Goal: Transaction & Acquisition: Purchase product/service

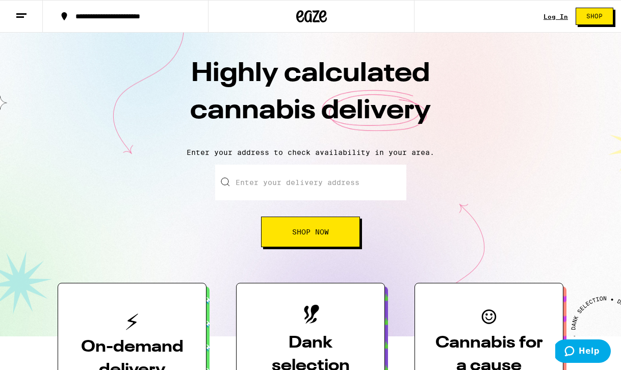
click at [443, 122] on h1 "Highly calculated cannabis delivery" at bounding box center [310, 98] width 357 height 85
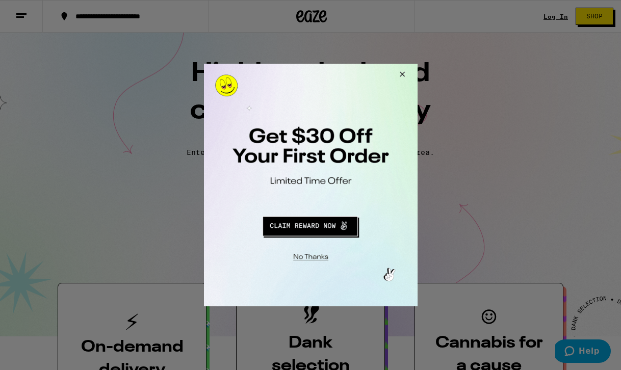
click at [313, 231] on button "Redirect to URL" at bounding box center [309, 224] width 177 height 24
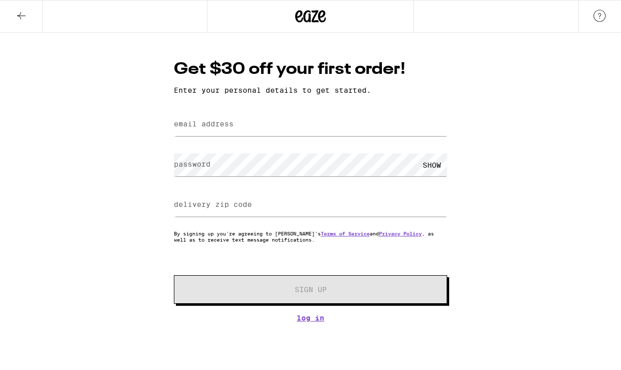
click at [256, 129] on input "email address" at bounding box center [310, 124] width 273 height 23
type input "[EMAIL_ADDRESS][DOMAIN_NAME]"
type input "90720"
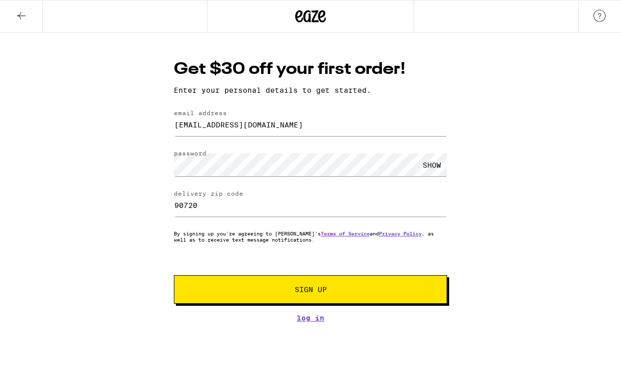
click at [361, 283] on button "Sign Up" at bounding box center [310, 289] width 273 height 29
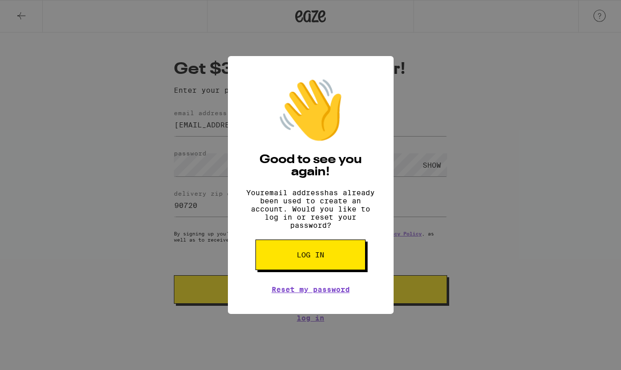
click at [336, 268] on button "Log in" at bounding box center [310, 254] width 110 height 31
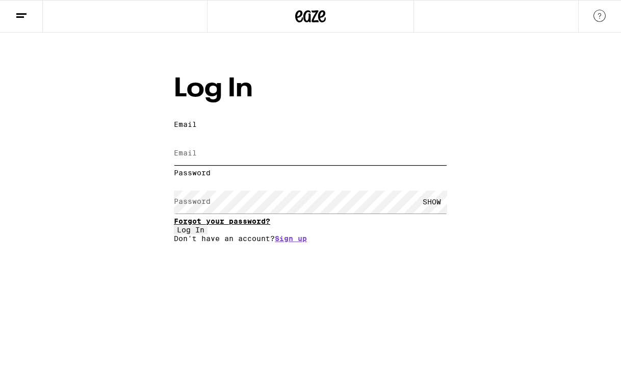
type input "[EMAIL_ADDRESS][DOMAIN_NAME]"
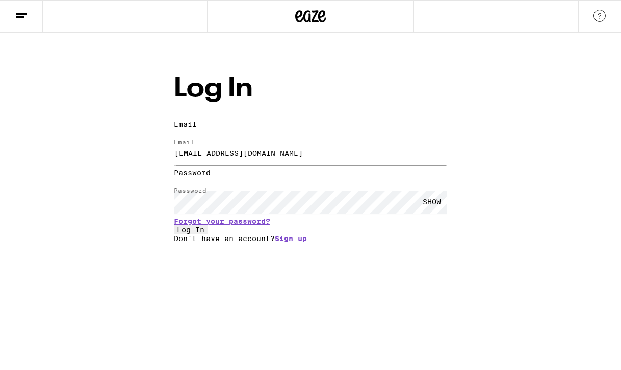
click at [437, 191] on div "SHOW" at bounding box center [431, 202] width 31 height 23
click at [207, 231] on button "Log In" at bounding box center [191, 229] width 34 height 9
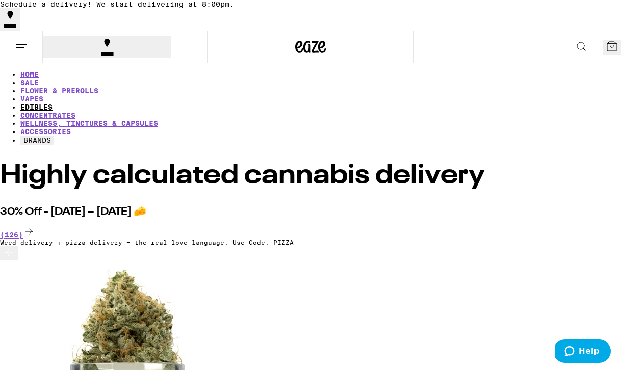
click at [52, 103] on link "EDIBLES" at bounding box center [36, 107] width 32 height 8
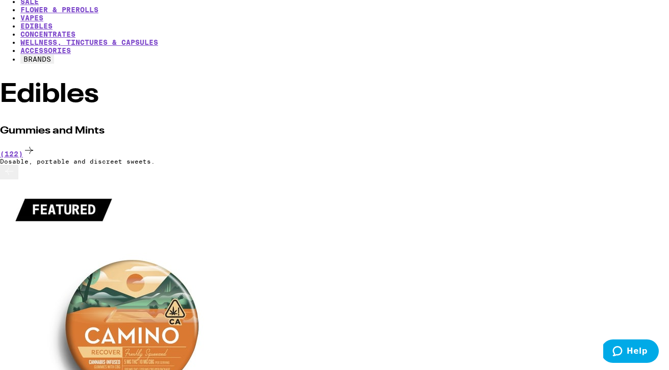
scroll to position [76, 0]
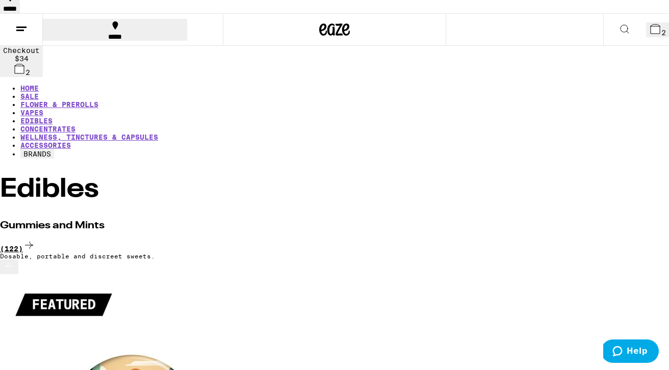
scroll to position [17, 0]
click at [620, 34] on icon at bounding box center [654, 29] width 9 height 9
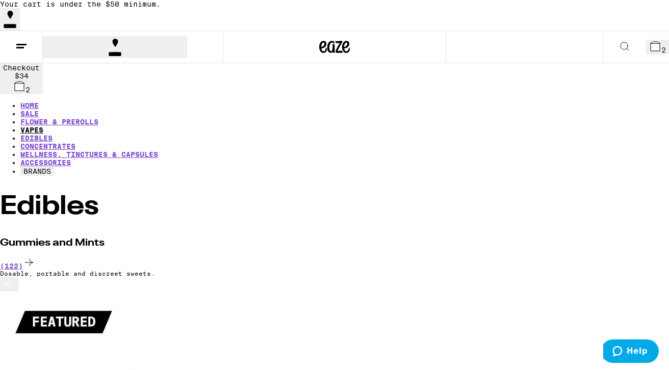
click at [43, 126] on link "VAPES" at bounding box center [31, 130] width 23 height 8
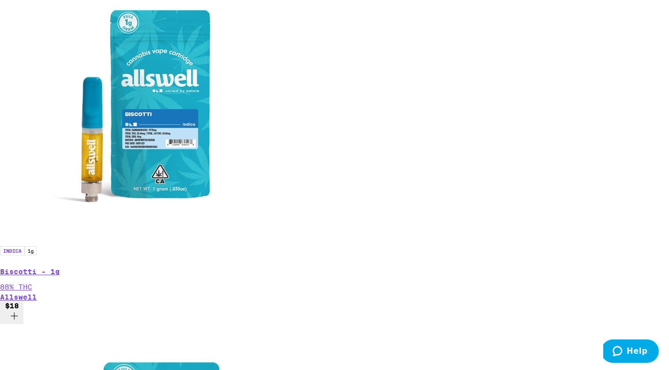
scroll to position [558, 0]
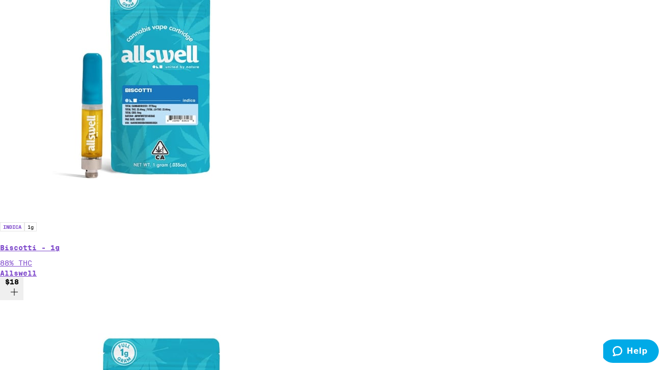
scroll to position [0, 4329]
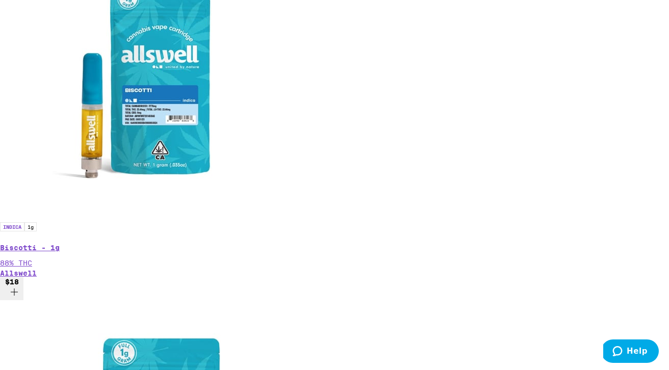
scroll to position [0, 5949]
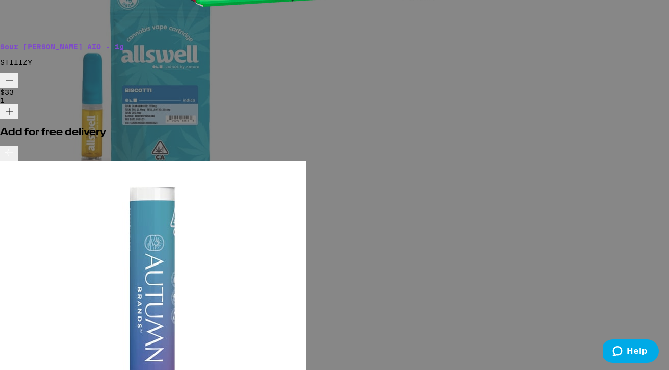
scroll to position [162, 0]
